Goal: Transaction & Acquisition: Register for event/course

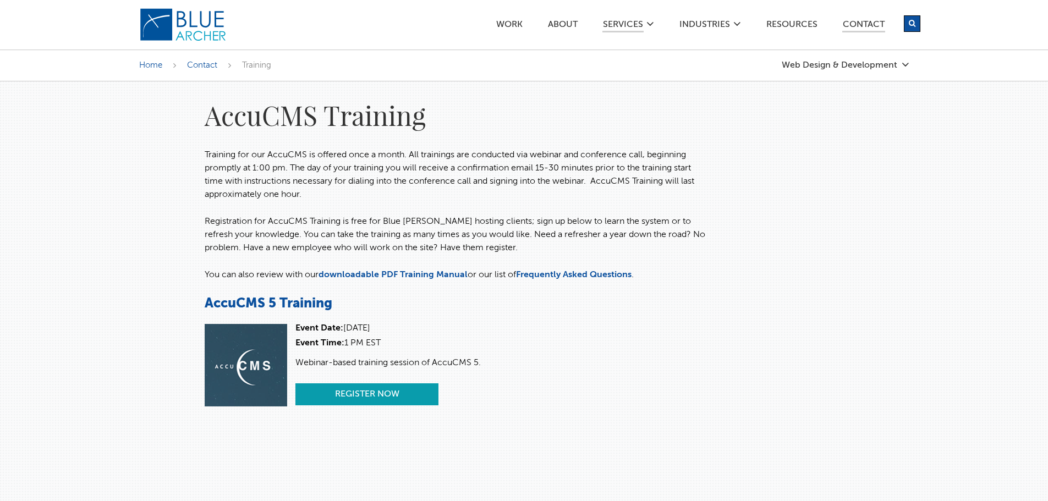
click at [353, 398] on link "Register Now" at bounding box center [366, 394] width 143 height 22
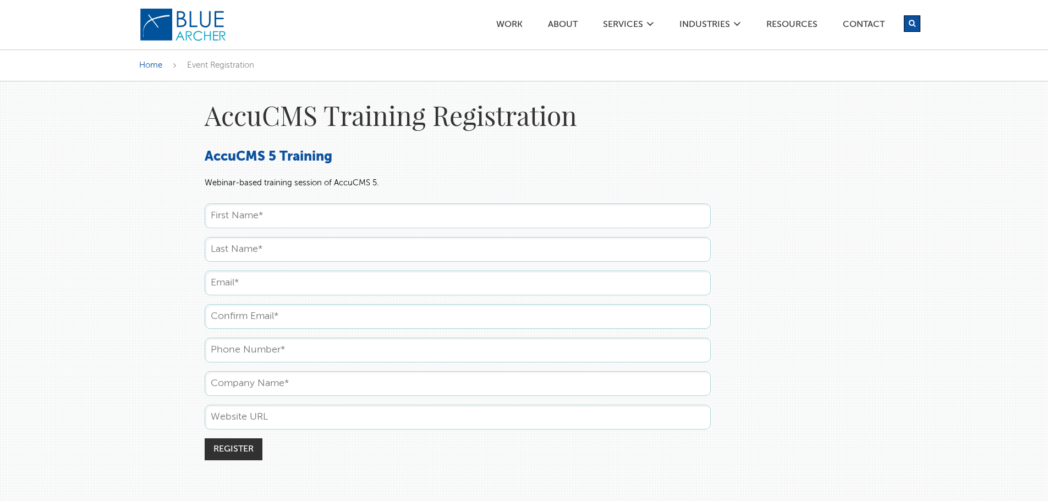
click at [303, 216] on input "text" at bounding box center [458, 216] width 506 height 25
type input "Sister [PERSON_NAME]"
type input "Del [PERSON_NAME]"
type input "[EMAIL_ADDRESS][DOMAIN_NAME]"
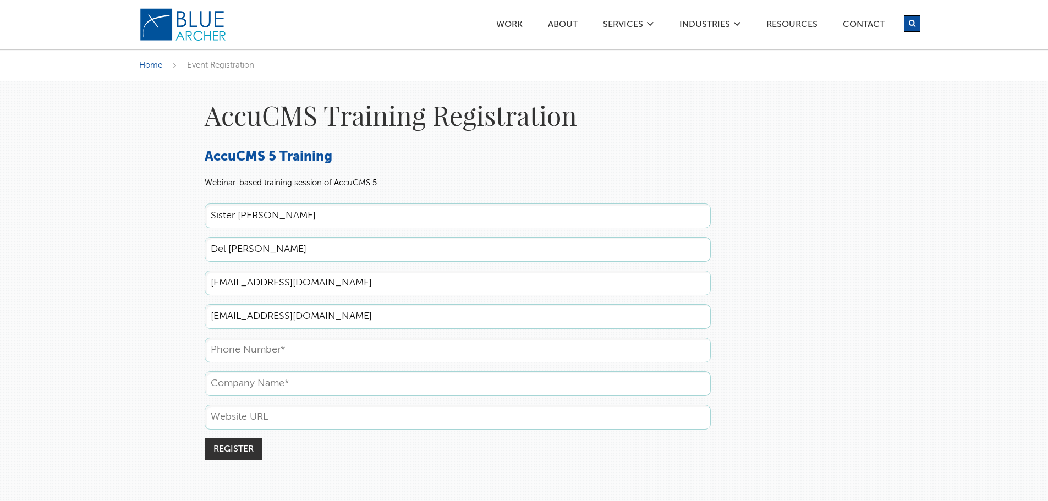
type input "7344179490"
type input "Felician Sisters of [GEOGRAPHIC_DATA]"
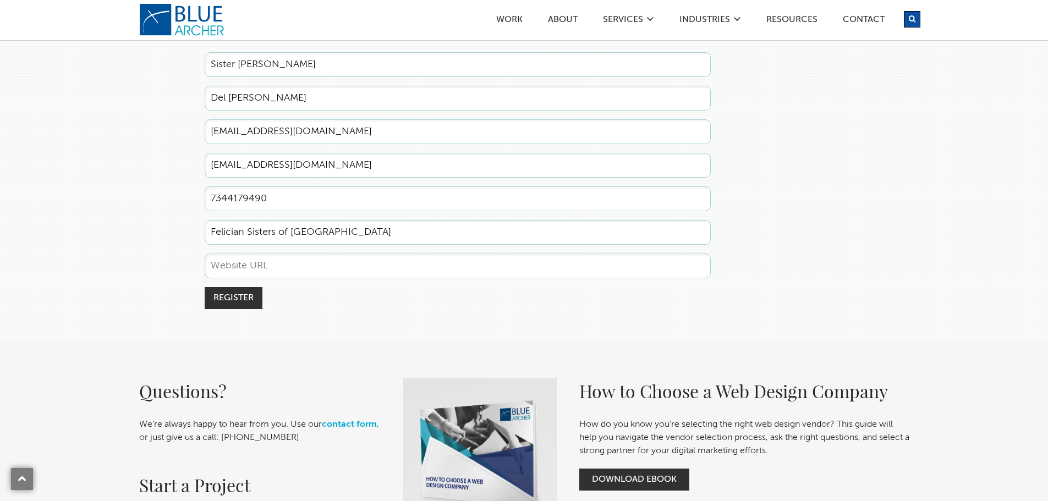
scroll to position [221, 0]
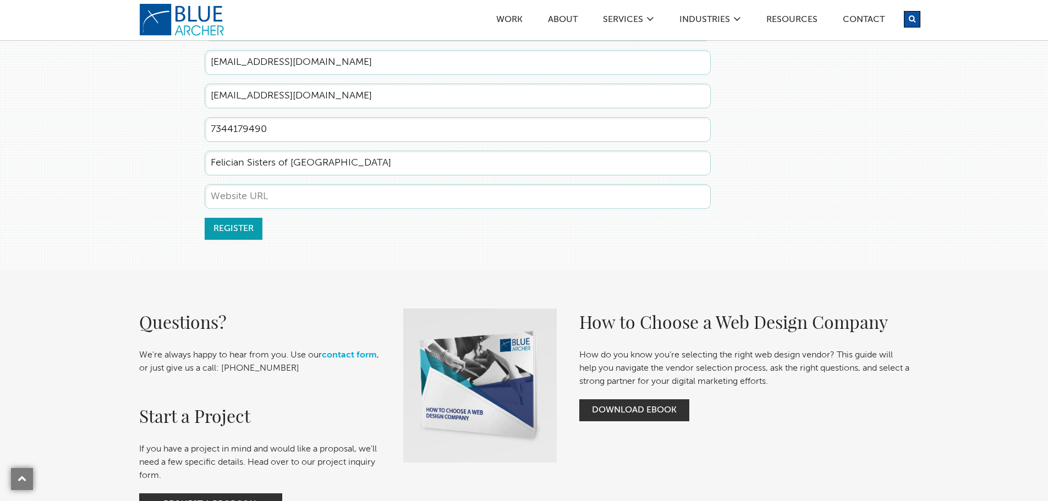
click at [233, 230] on input "Register" at bounding box center [234, 229] width 58 height 22
